Goal: Information Seeking & Learning: Learn about a topic

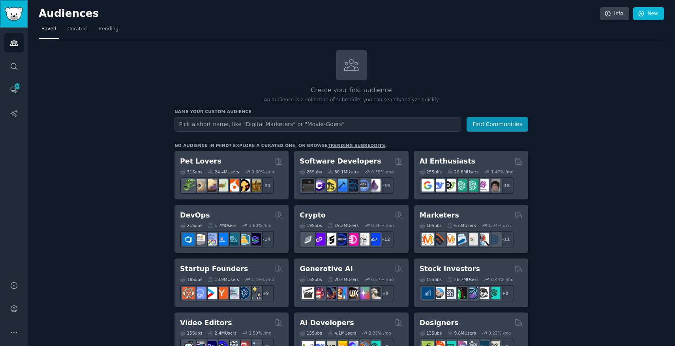
click at [15, 14] on img "Sidebar" at bounding box center [14, 14] width 18 height 14
click at [14, 92] on icon "Sidebar" at bounding box center [14, 90] width 6 height 6
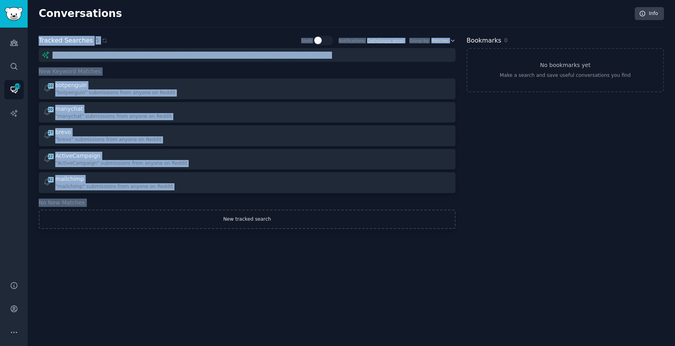
drag, startPoint x: 38, startPoint y: 40, endPoint x: 147, endPoint y: 220, distance: 210.6
click at [147, 220] on div "Tracked Searches 5 Stats Notifications Daily to your email Group by Matches New…" at bounding box center [247, 133] width 417 height 194
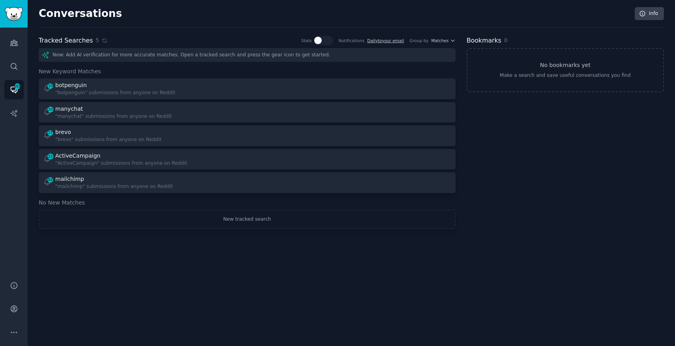
click at [147, 258] on div "Conversations Info Tracked Searches 5 Stats Notifications Daily to your email G…" at bounding box center [351, 173] width 647 height 346
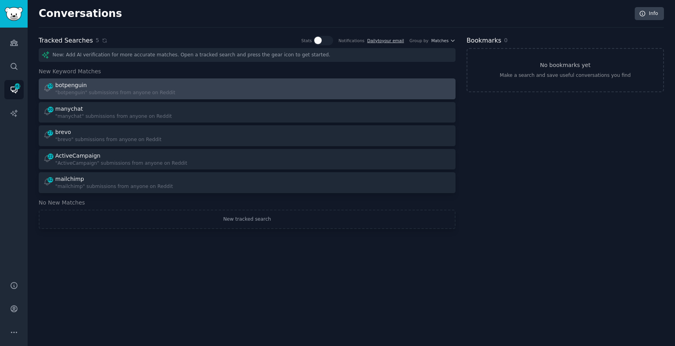
click at [95, 92] on div ""botpenguin" submissions from anyone on Reddit" at bounding box center [115, 93] width 120 height 7
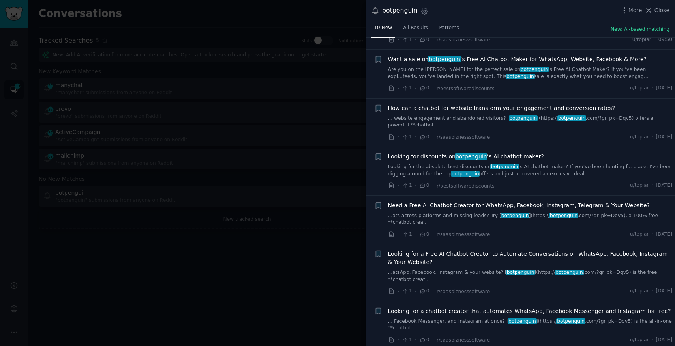
scroll to position [207, 0]
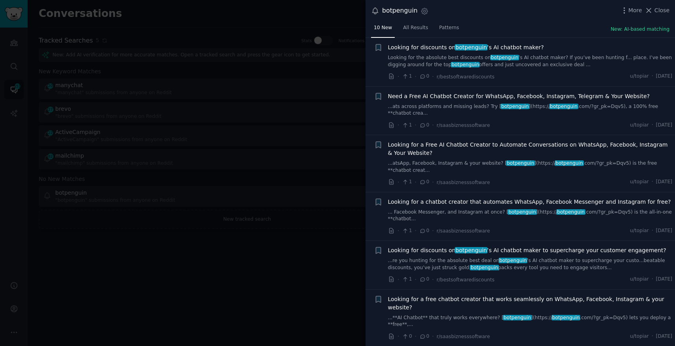
click at [228, 277] on div at bounding box center [337, 173] width 675 height 346
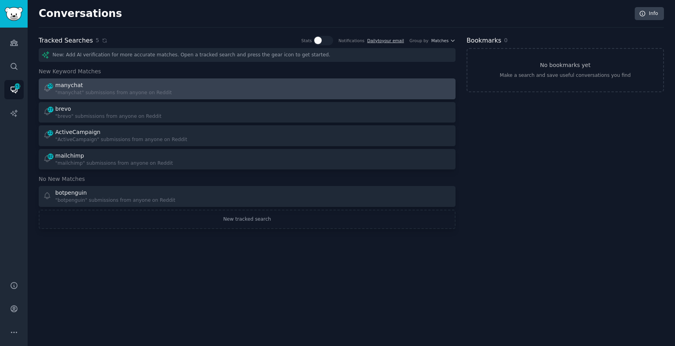
click at [82, 90] on div ""manychat" submissions from anyone on Reddit" at bounding box center [113, 93] width 116 height 7
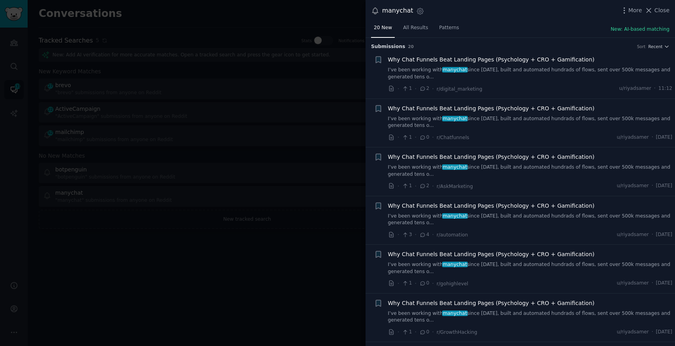
click at [373, 134] on li "+ Why Chat Funnels Beat Landing Pages (Psychology + CRO + Gamification) I’ve be…" at bounding box center [519, 123] width 309 height 49
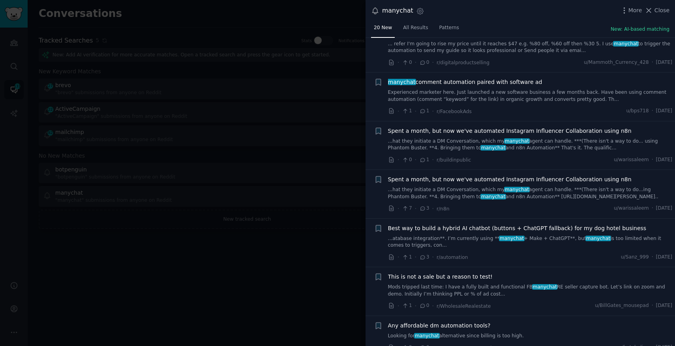
scroll to position [647, 0]
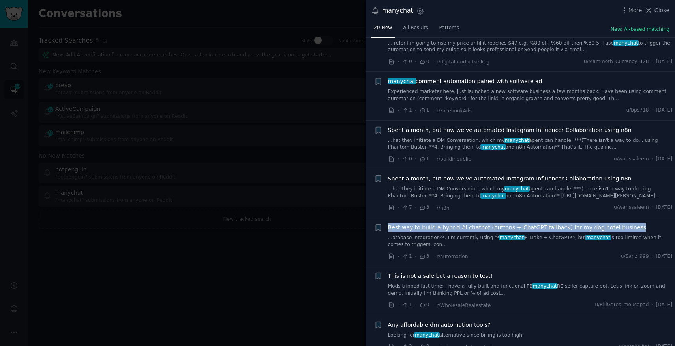
click at [444, 228] on span "Best way to build a hybrid AI chatbot (buttons + ChatGPT fallback) for my dog h…" at bounding box center [517, 228] width 258 height 8
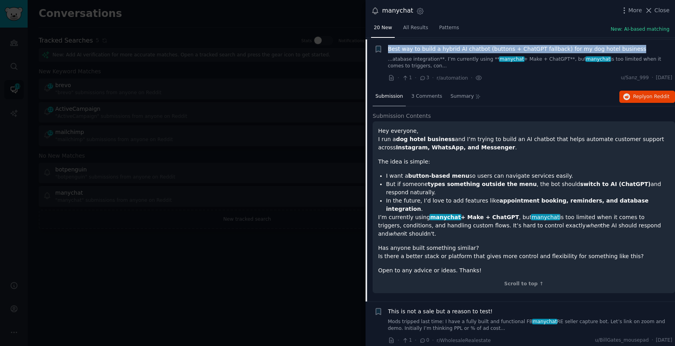
scroll to position [827, 0]
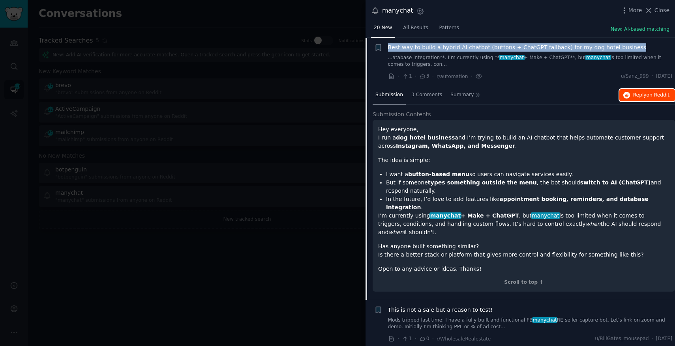
click at [641, 95] on span "Reply on Reddit" at bounding box center [651, 95] width 36 height 7
click at [660, 8] on span "Close" at bounding box center [661, 10] width 15 height 8
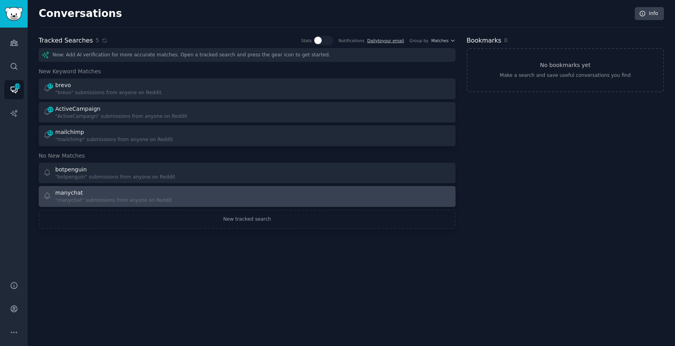
click at [97, 192] on div "manychat" at bounding box center [113, 193] width 116 height 8
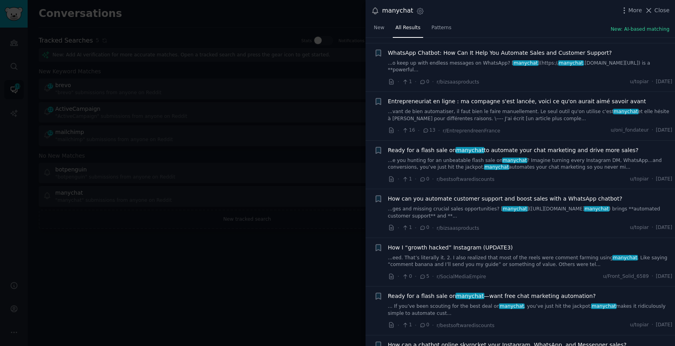
scroll to position [4445, 0]
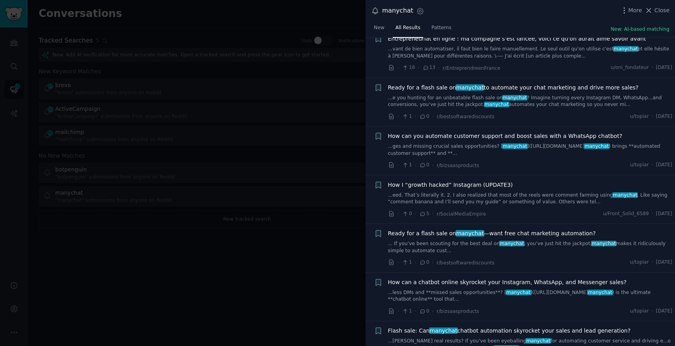
click at [271, 287] on div at bounding box center [337, 173] width 675 height 346
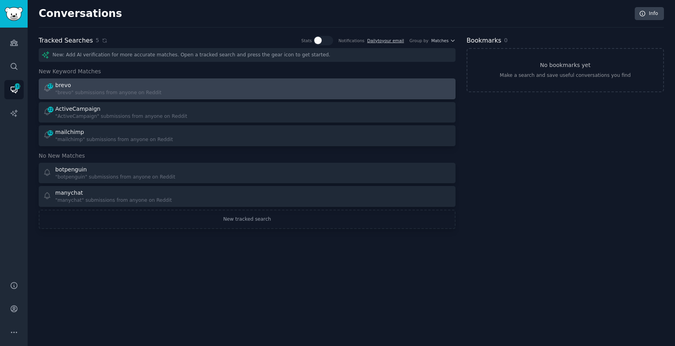
click at [95, 94] on div ""brevo" submissions from anyone on Reddit" at bounding box center [108, 93] width 106 height 7
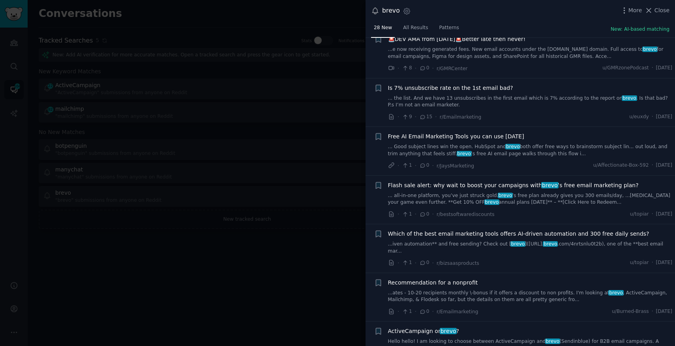
scroll to position [305, 0]
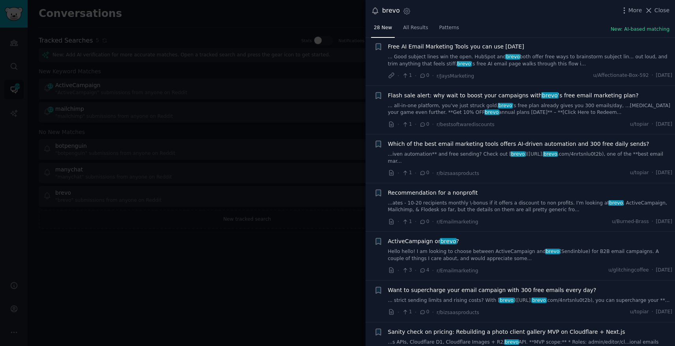
click at [414, 238] on span "ActiveCampaign or brevo ?" at bounding box center [423, 242] width 71 height 8
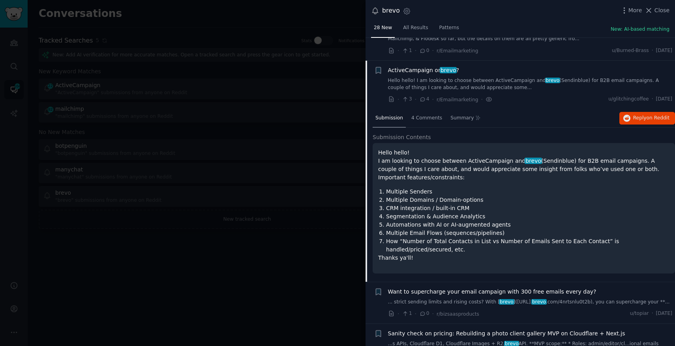
scroll to position [479, 0]
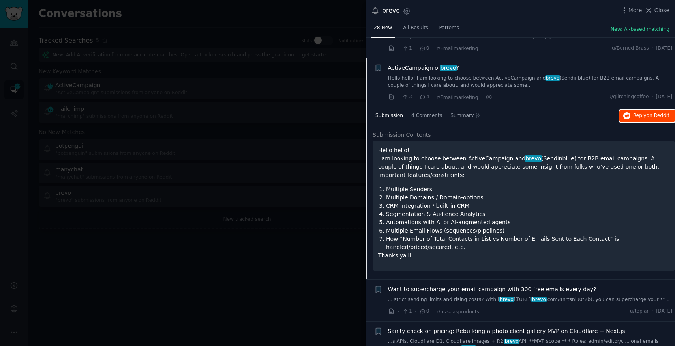
click at [646, 110] on button "Reply on Reddit" at bounding box center [647, 116] width 56 height 13
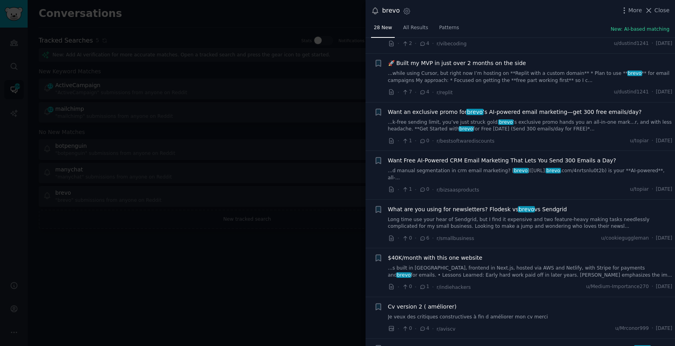
scroll to position [1014, 0]
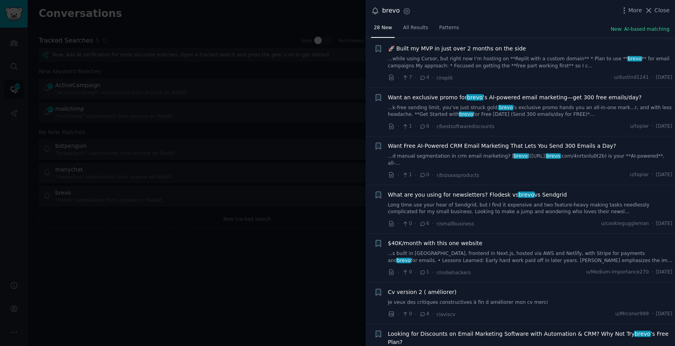
click at [490, 191] on span "What are you using for newsletters? Flodesk vs brevo vs Sendgrid" at bounding box center [477, 195] width 179 height 8
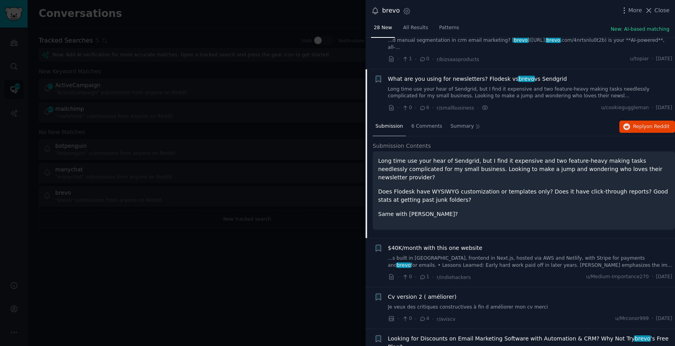
scroll to position [961, 0]
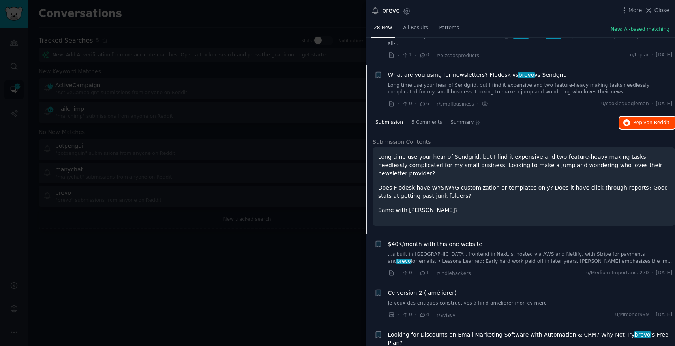
click at [652, 120] on span "on Reddit" at bounding box center [657, 123] width 23 height 6
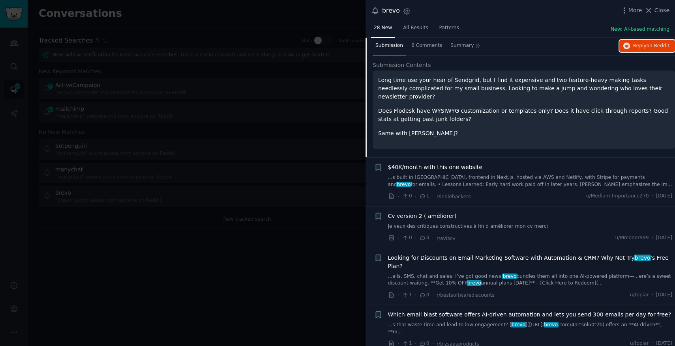
scroll to position [928, 0]
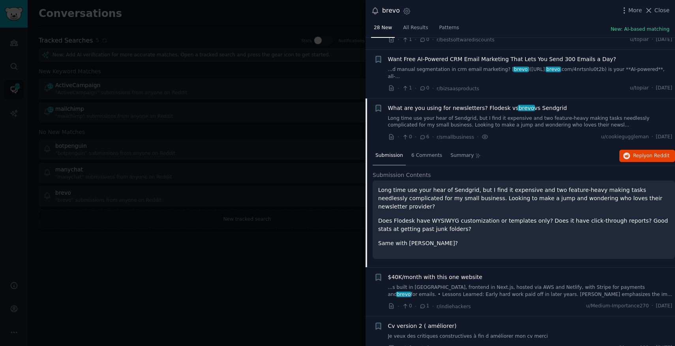
click at [248, 284] on div at bounding box center [337, 173] width 675 height 346
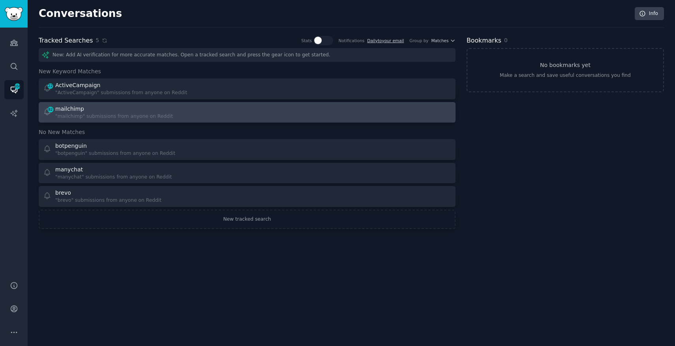
click at [79, 107] on div "mailchimp" at bounding box center [69, 109] width 29 height 8
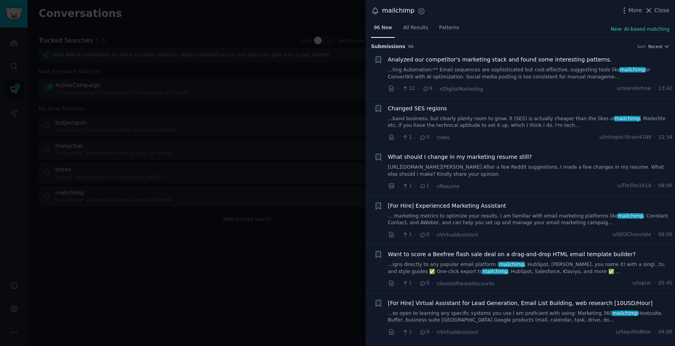
click at [472, 60] on span "Analyzed our competitor's marketing stack and found some interesting patterns." at bounding box center [500, 60] width 224 height 8
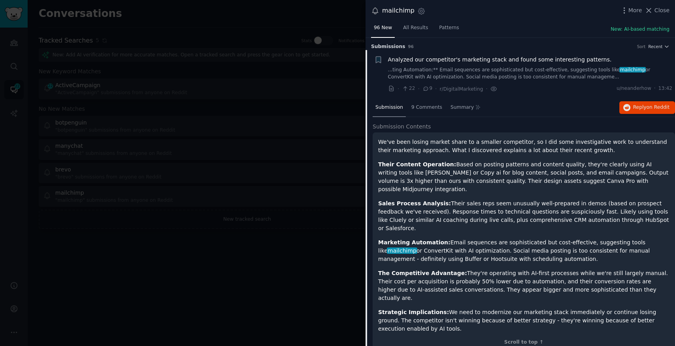
scroll to position [12, 0]
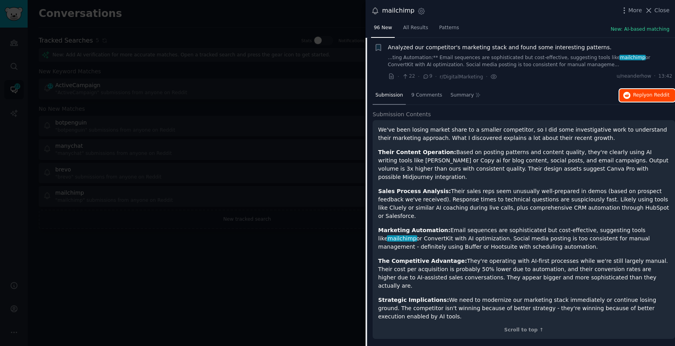
click at [633, 93] on span "Reply on Reddit" at bounding box center [651, 95] width 36 height 7
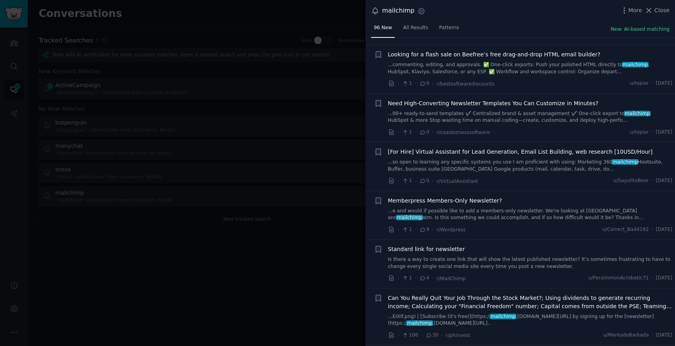
scroll to position [3747, 0]
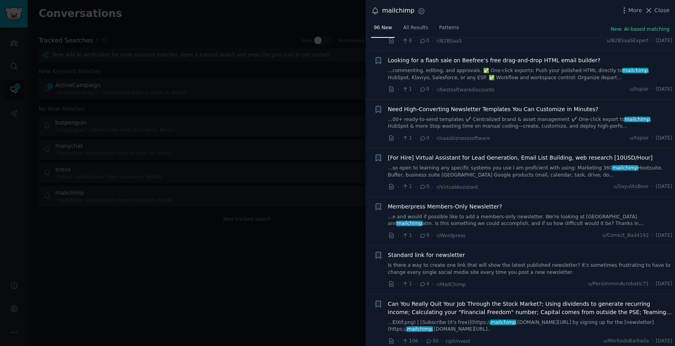
click at [312, 257] on div at bounding box center [337, 173] width 675 height 346
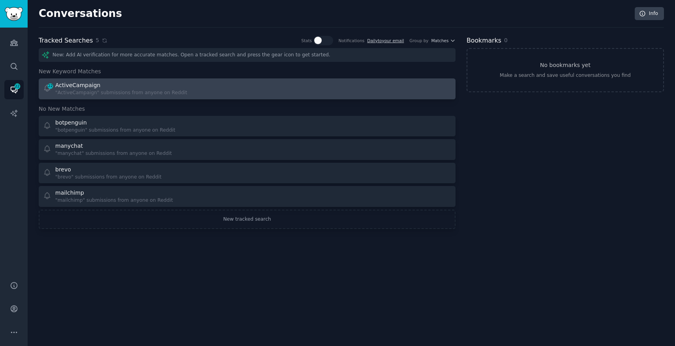
click at [97, 85] on div "ActiveCampaign" at bounding box center [121, 85] width 132 height 8
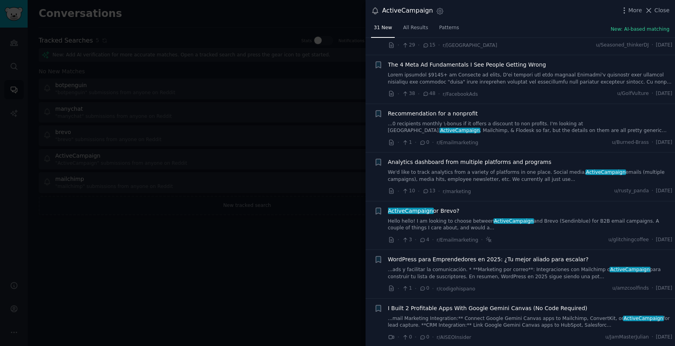
scroll to position [381, 0]
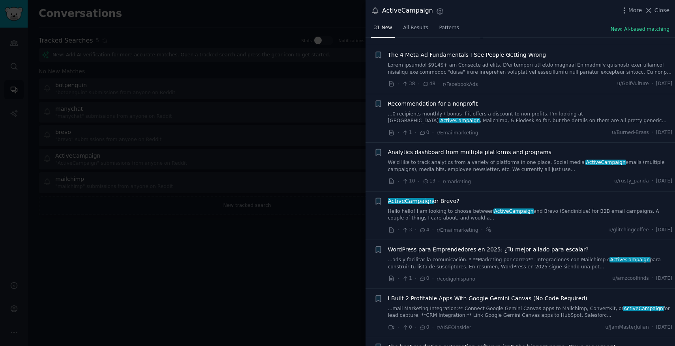
click at [454, 216] on link "Hello hello! I am looking to choose between ActiveCampaign and Brevo (Sendinblu…" at bounding box center [530, 215] width 284 height 14
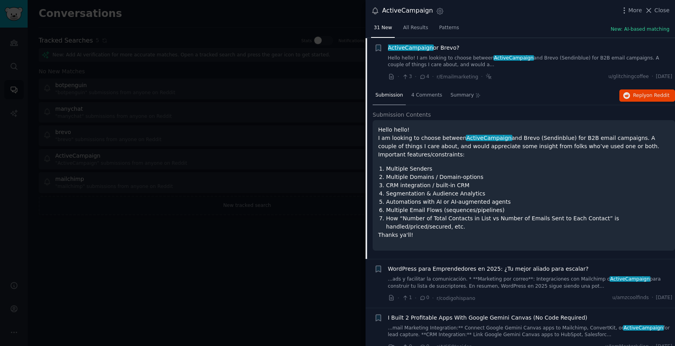
scroll to position [535, 0]
click at [633, 94] on span "Reply on Reddit" at bounding box center [651, 95] width 36 height 7
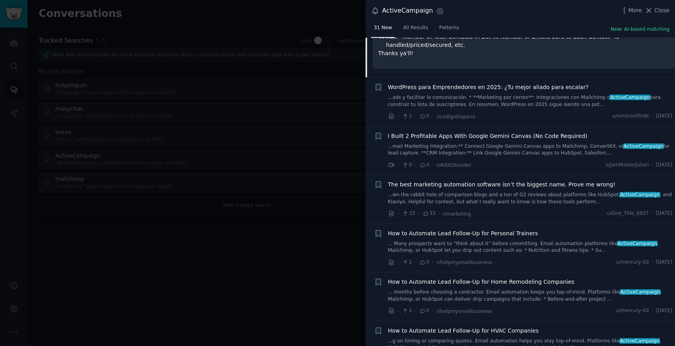
scroll to position [717, 0]
click at [503, 196] on link "...wn the rabbit hole of comparison blogs and a ton of G2 reviews about platfor…" at bounding box center [530, 198] width 284 height 14
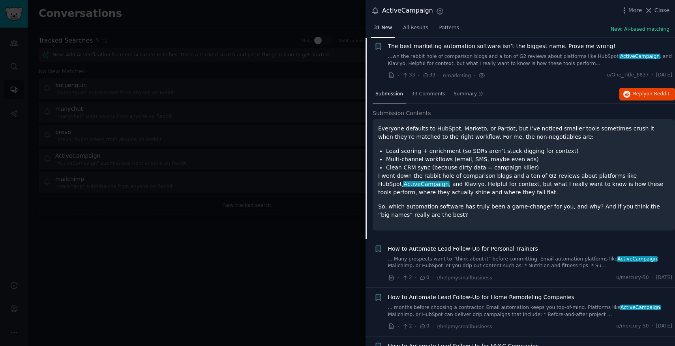
scroll to position [681, 0]
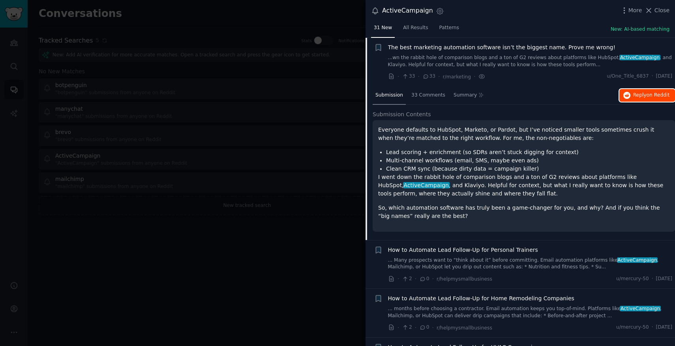
click at [637, 91] on button "Reply on Reddit" at bounding box center [647, 95] width 56 height 13
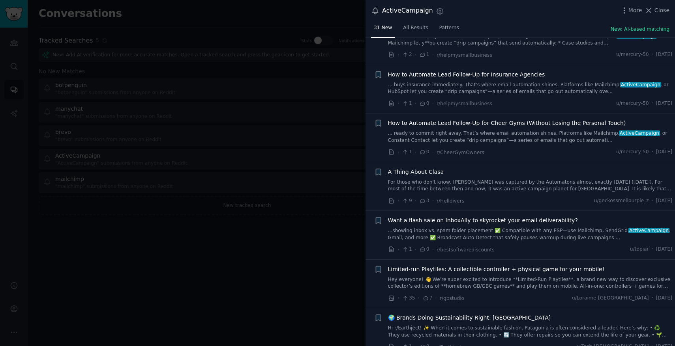
scroll to position [1362, 0]
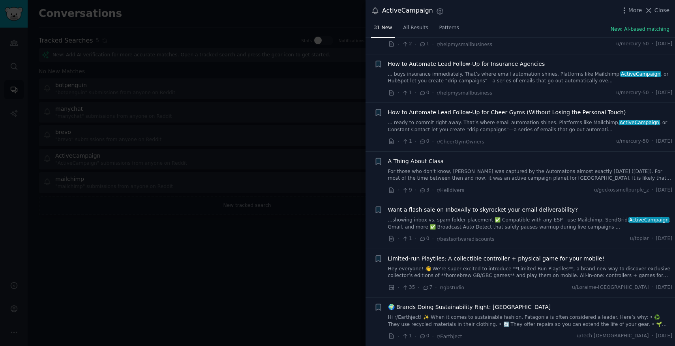
click at [305, 284] on div at bounding box center [337, 173] width 675 height 346
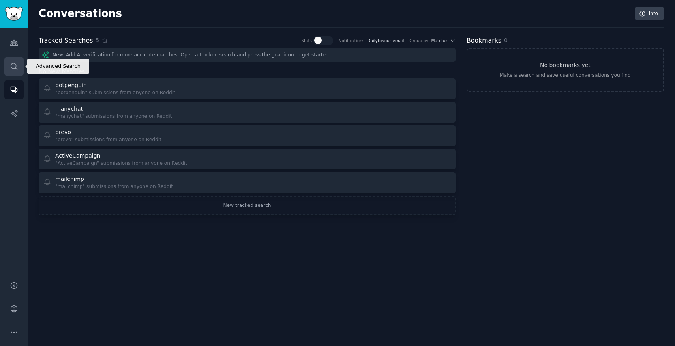
click at [10, 64] on icon "Sidebar" at bounding box center [14, 66] width 8 height 8
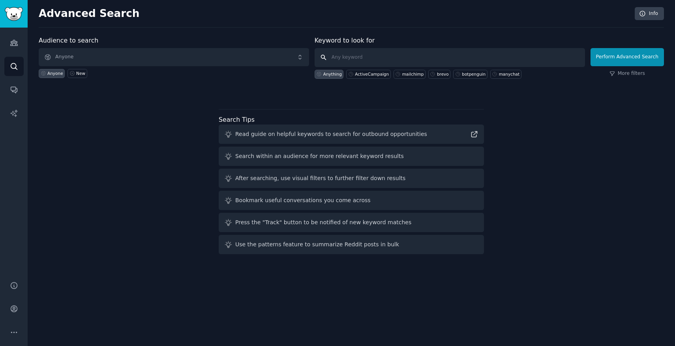
click at [359, 57] on input "text" at bounding box center [449, 57] width 270 height 19
type input "л"
type input "kommo"
click button "Perform Advanced Search" at bounding box center [626, 57] width 73 height 18
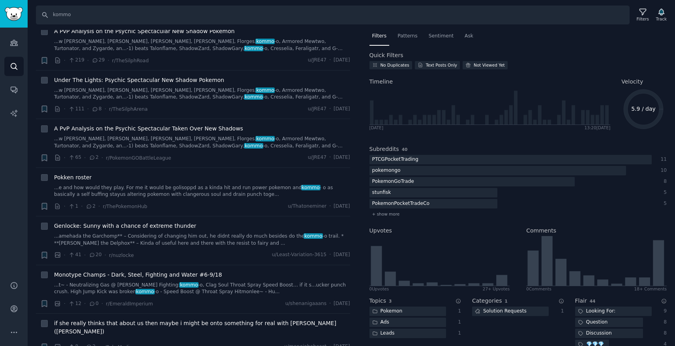
scroll to position [1591, 0]
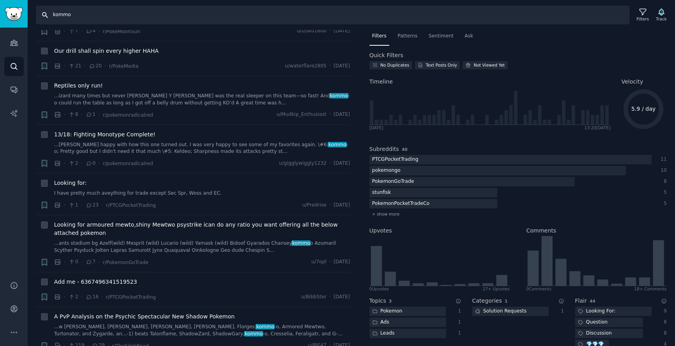
click at [152, 18] on input "kommo" at bounding box center [332, 15] width 593 height 19
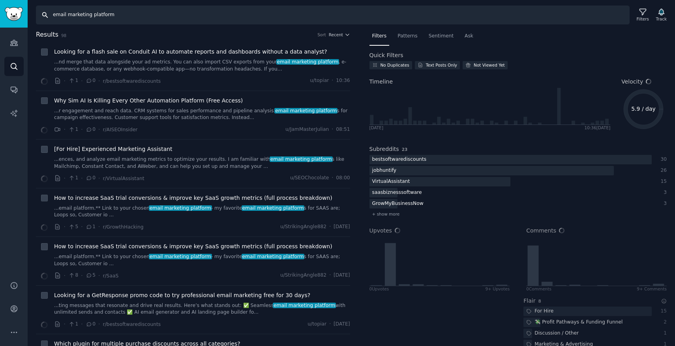
drag, startPoint x: 90, startPoint y: 13, endPoint x: 124, endPoint y: 13, distance: 34.3
click at [124, 13] on input "email marketing platform" at bounding box center [332, 15] width 593 height 19
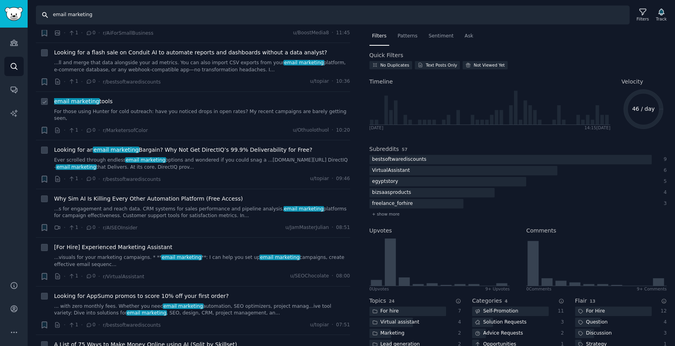
scroll to position [433, 0]
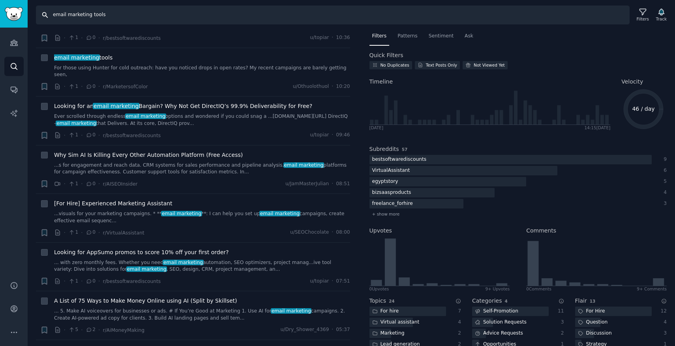
type input "email marketing tools"
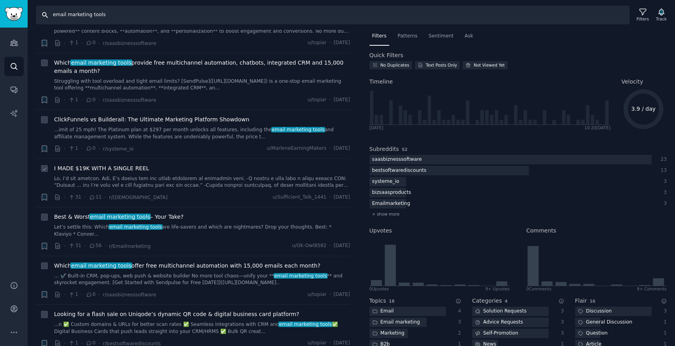
scroll to position [925, 0]
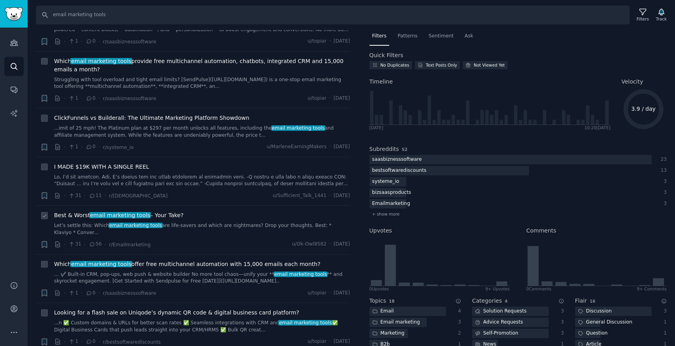
click at [116, 212] on span "email marketing tools" at bounding box center [120, 215] width 62 height 6
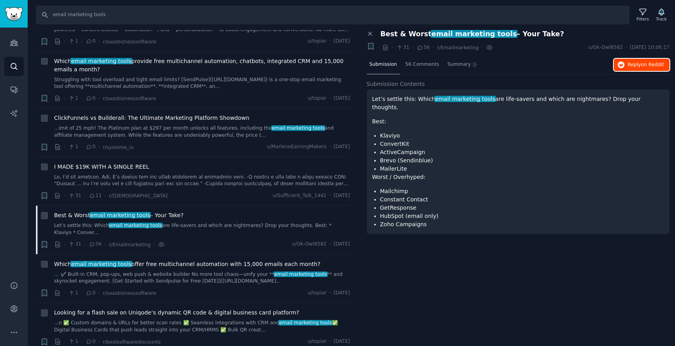
click at [642, 67] on span "on Reddit" at bounding box center [652, 65] width 23 height 6
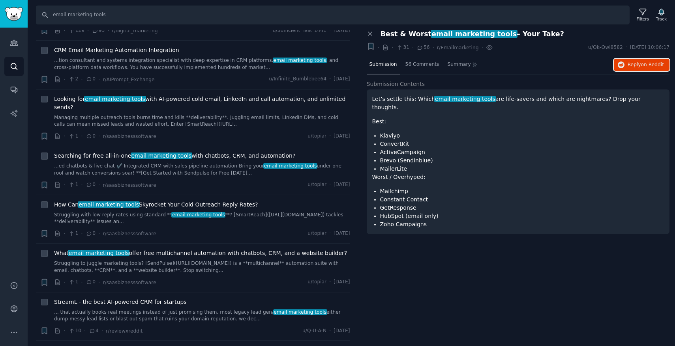
scroll to position [1543, 0]
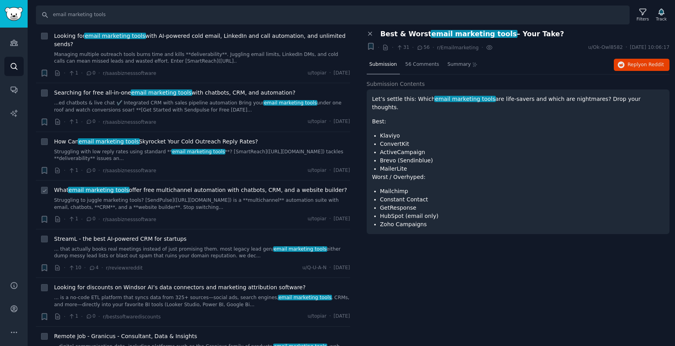
click at [105, 187] on span "email marketing tools" at bounding box center [99, 190] width 62 height 6
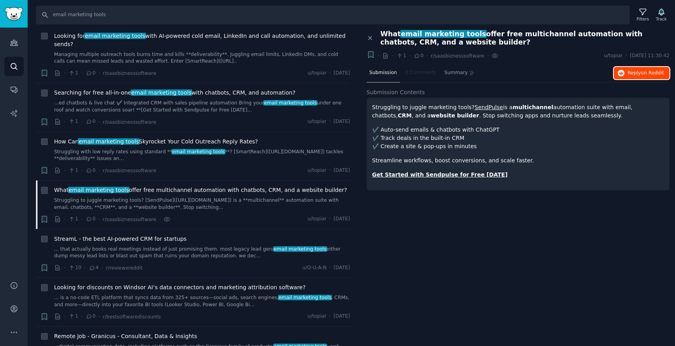
click at [634, 75] on span "Reply on Reddit" at bounding box center [645, 73] width 36 height 7
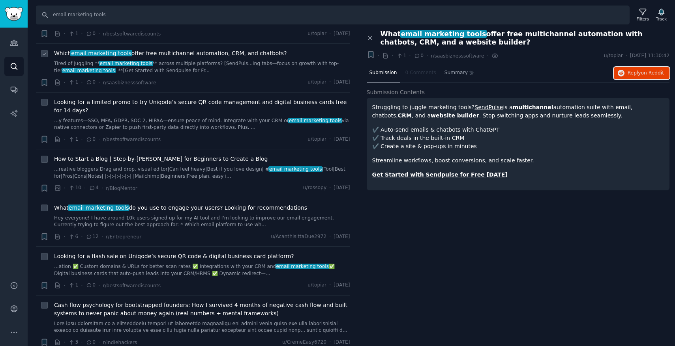
scroll to position [2664, 0]
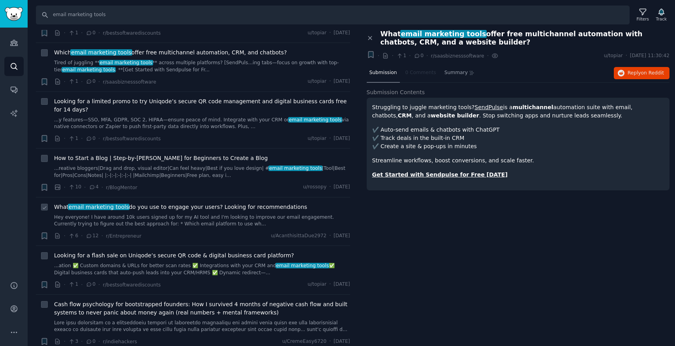
click at [180, 214] on link "Hey everyone! I have around 10k users signed up for my AI tool and I'm looking …" at bounding box center [202, 221] width 296 height 14
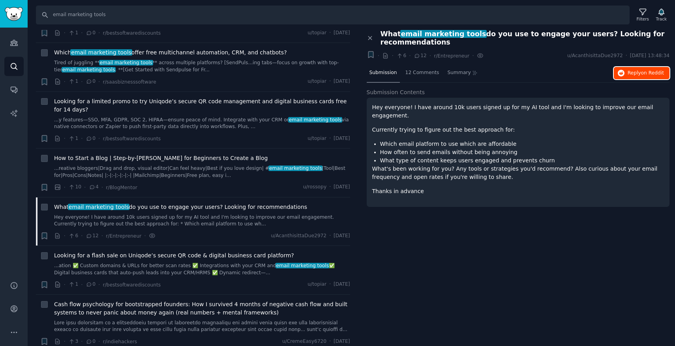
click at [644, 74] on span "on Reddit" at bounding box center [652, 73] width 23 height 6
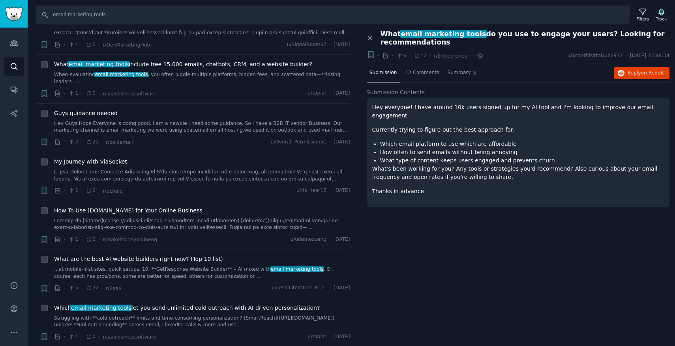
scroll to position [3651, 0]
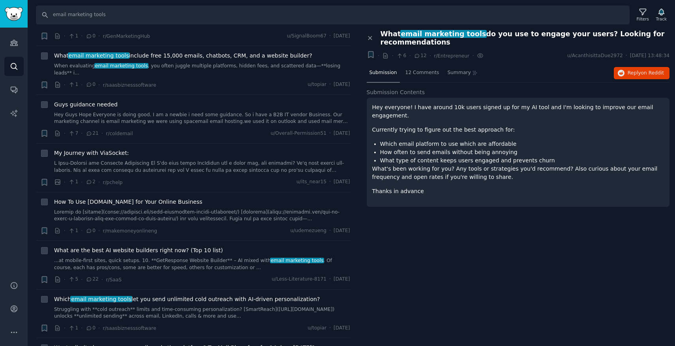
click at [383, 285] on div "Close panel What email marketing tools do you use to engage your users? Looking…" at bounding box center [518, 188] width 314 height 317
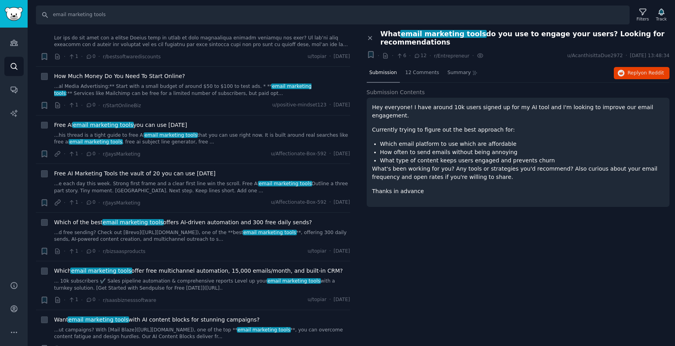
scroll to position [0, 0]
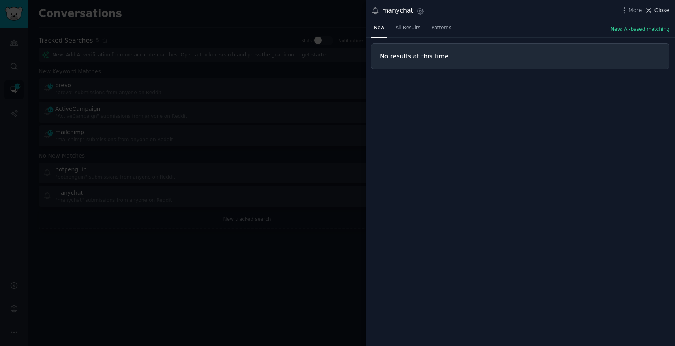
click at [666, 13] on span "Close" at bounding box center [661, 10] width 15 height 8
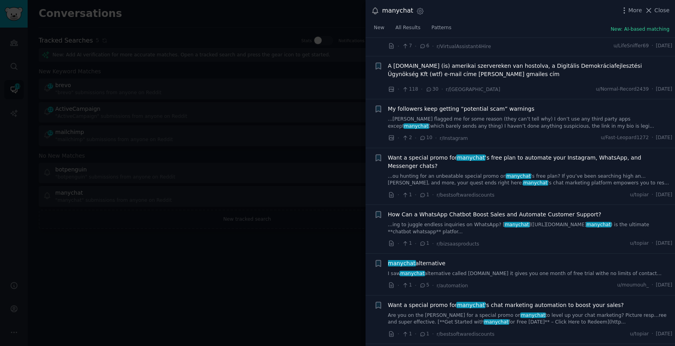
scroll to position [2489, 0]
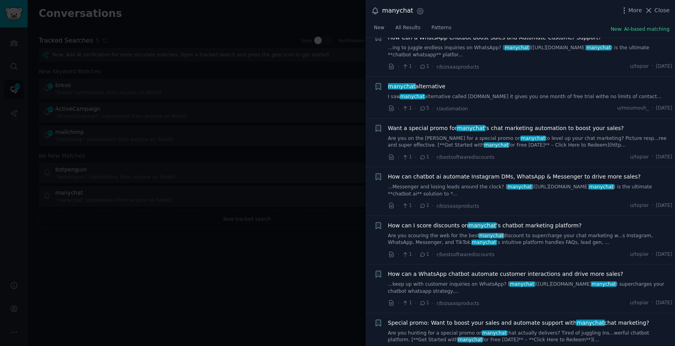
click at [420, 84] on span "manychat alternative" at bounding box center [417, 86] width 58 height 8
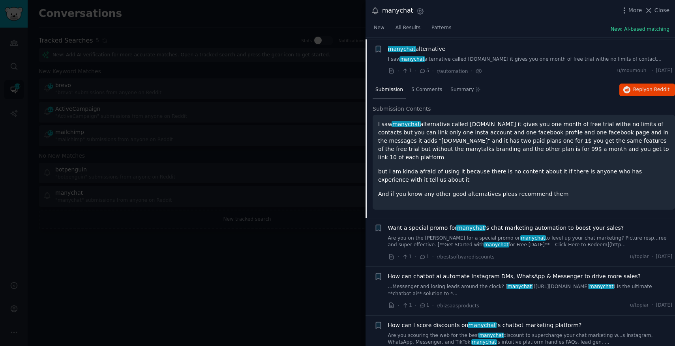
scroll to position [2528, 0]
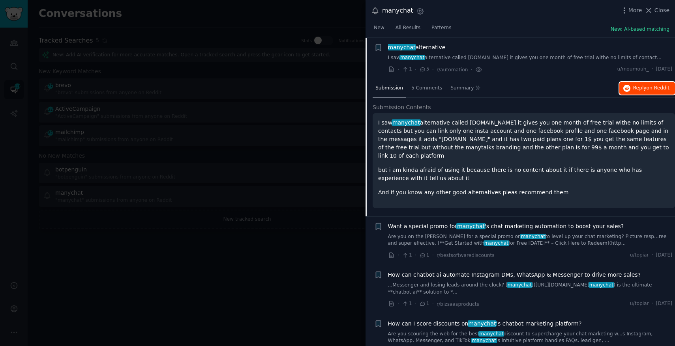
click at [630, 86] on button "Reply on Reddit" at bounding box center [647, 88] width 56 height 13
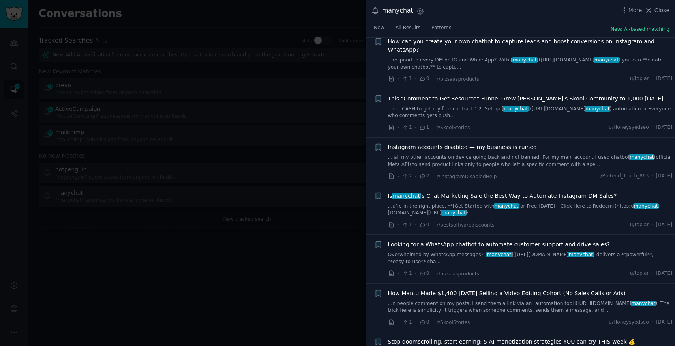
scroll to position [2976, 0]
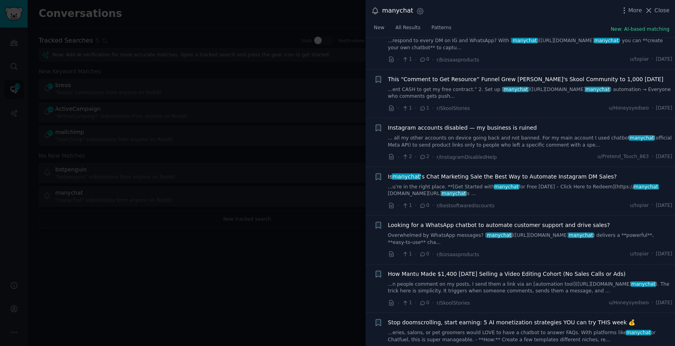
click at [458, 173] on span "Is manychat ’s Chat Marketing Sale the Best Way to Automate Instagram DM Sales?" at bounding box center [502, 177] width 229 height 8
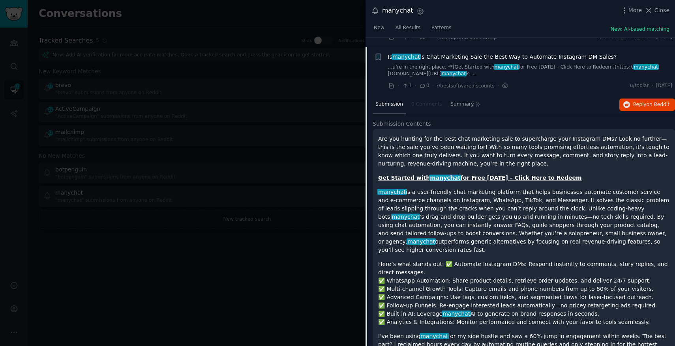
scroll to position [2960, 0]
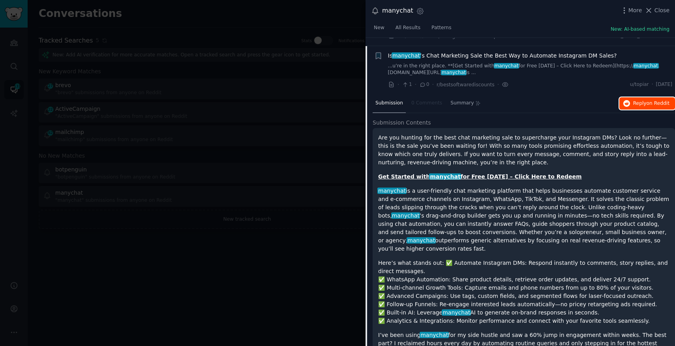
click at [633, 100] on span "Reply on Reddit" at bounding box center [651, 103] width 36 height 7
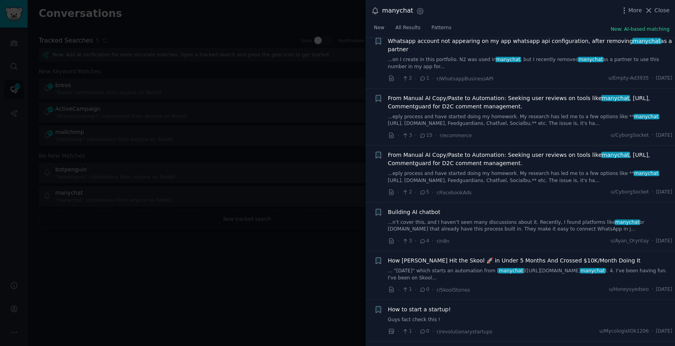
scroll to position [3659, 0]
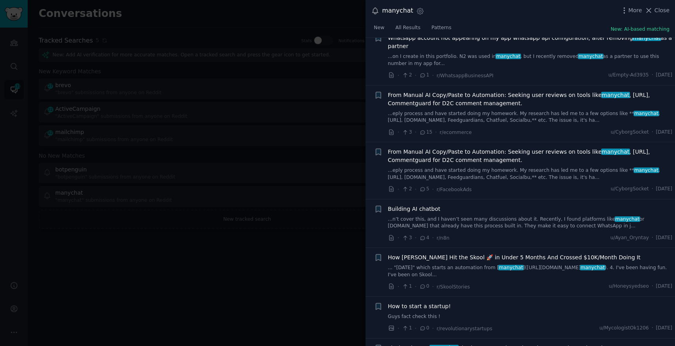
click at [419, 205] on span "Building AI chatbot" at bounding box center [414, 209] width 52 height 8
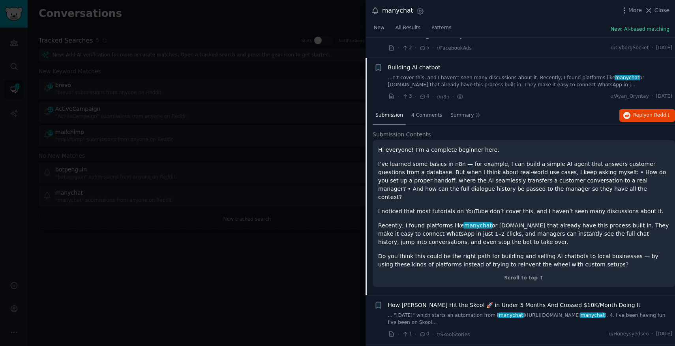
scroll to position [3423, 0]
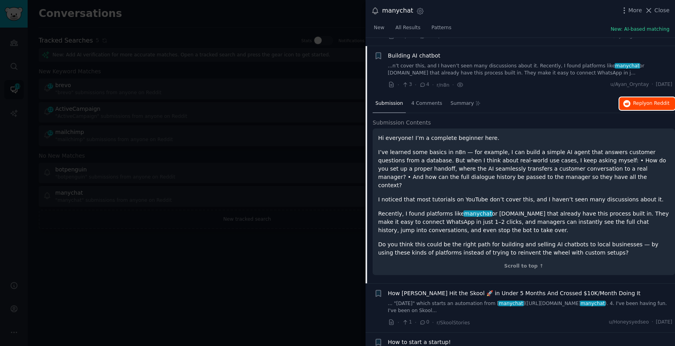
click at [646, 101] on span "on Reddit" at bounding box center [657, 104] width 23 height 6
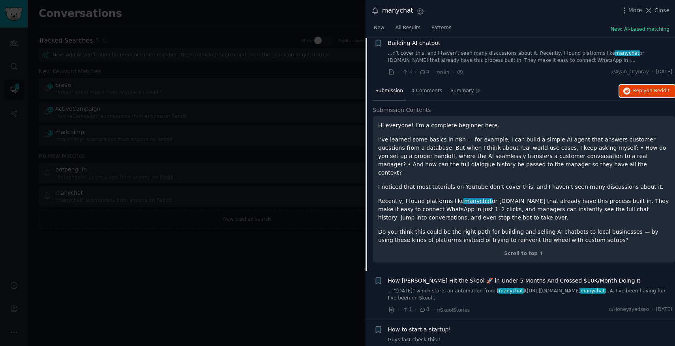
scroll to position [3438, 0]
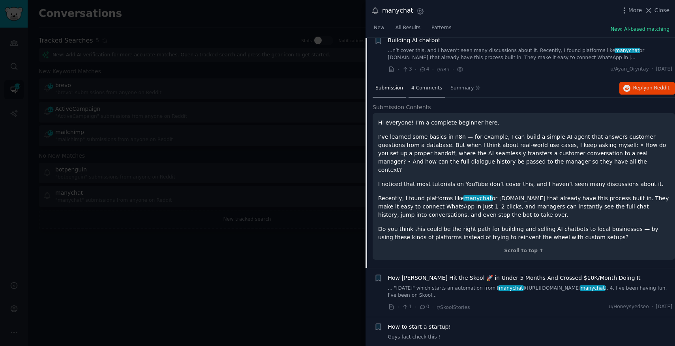
click at [432, 83] on div "4 Comments" at bounding box center [426, 88] width 36 height 19
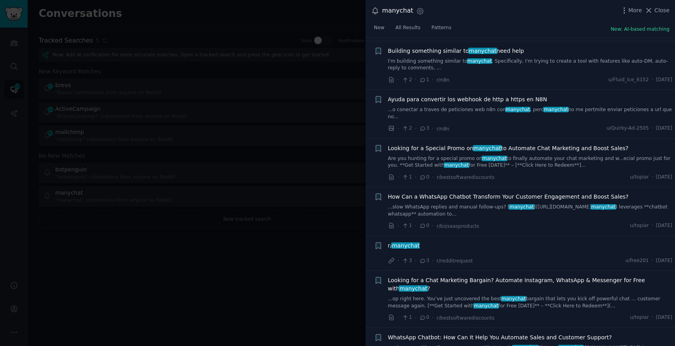
scroll to position [4235, 0]
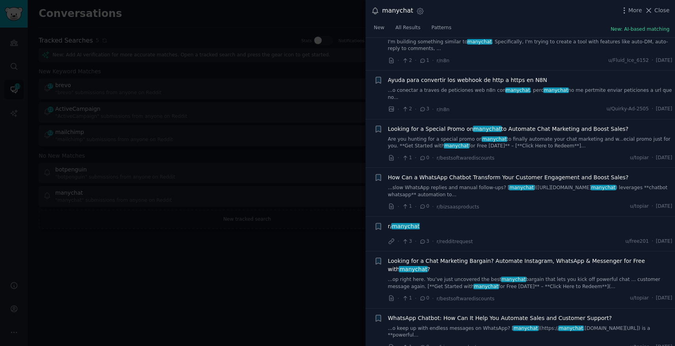
click at [475, 257] on span "Looking for a Chat Marketing Bargain? Automate Instagram, WhatsApp & Messenger …" at bounding box center [530, 265] width 284 height 17
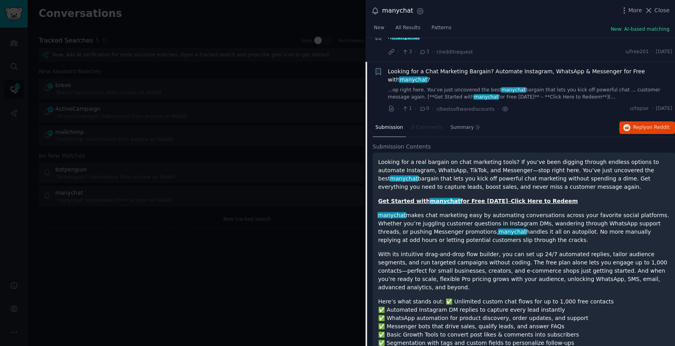
scroll to position [4308, 0]
click at [638, 123] on span "Reply on Reddit" at bounding box center [651, 126] width 36 height 7
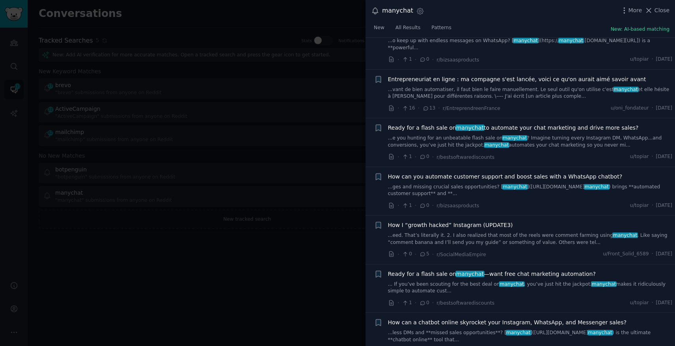
scroll to position [4777, 0]
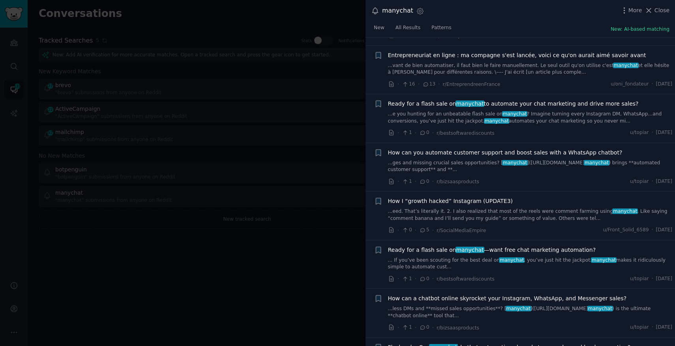
click at [264, 234] on div at bounding box center [337, 173] width 675 height 346
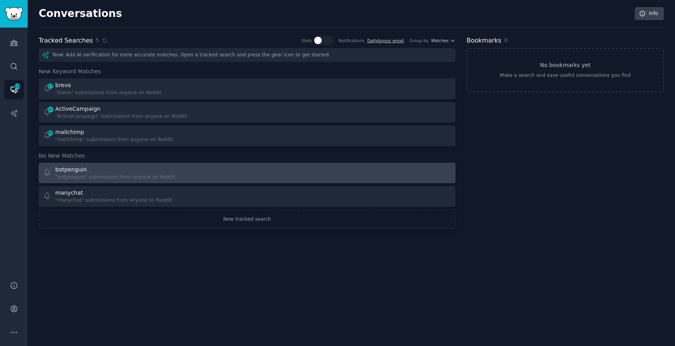
click at [88, 169] on div "botpenguin" at bounding box center [115, 170] width 120 height 8
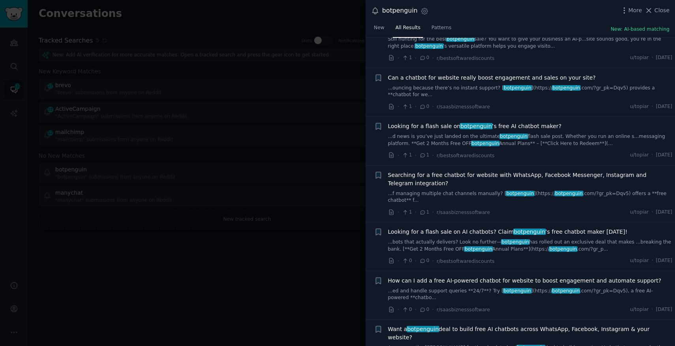
scroll to position [1781, 0]
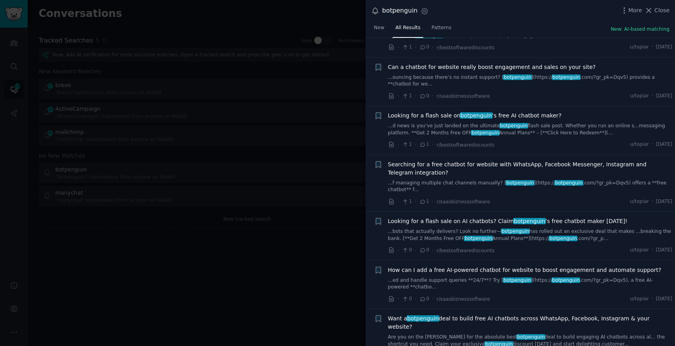
click at [492, 161] on span "Searching for a free chatbot for website with WhatsApp, Facebook Messenger, Ins…" at bounding box center [530, 169] width 284 height 17
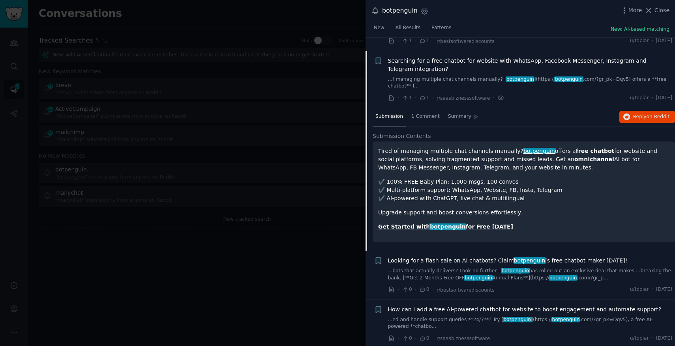
scroll to position [1890, 0]
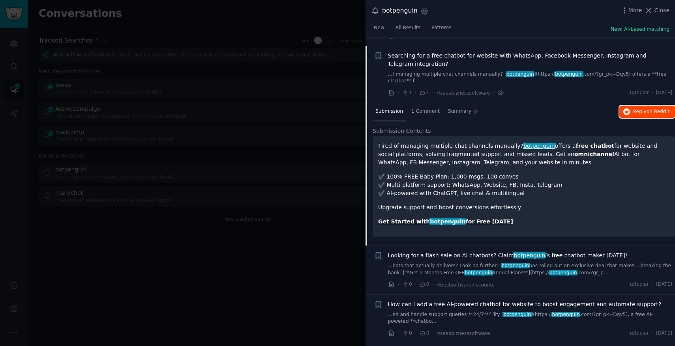
click at [645, 106] on button "Reply on Reddit" at bounding box center [647, 112] width 56 height 13
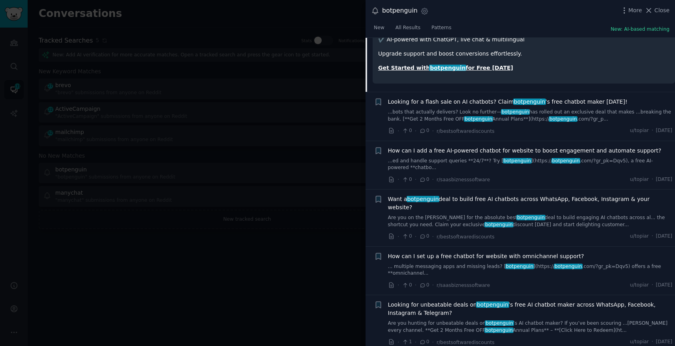
scroll to position [2058, 0]
